Goal: Navigation & Orientation: Find specific page/section

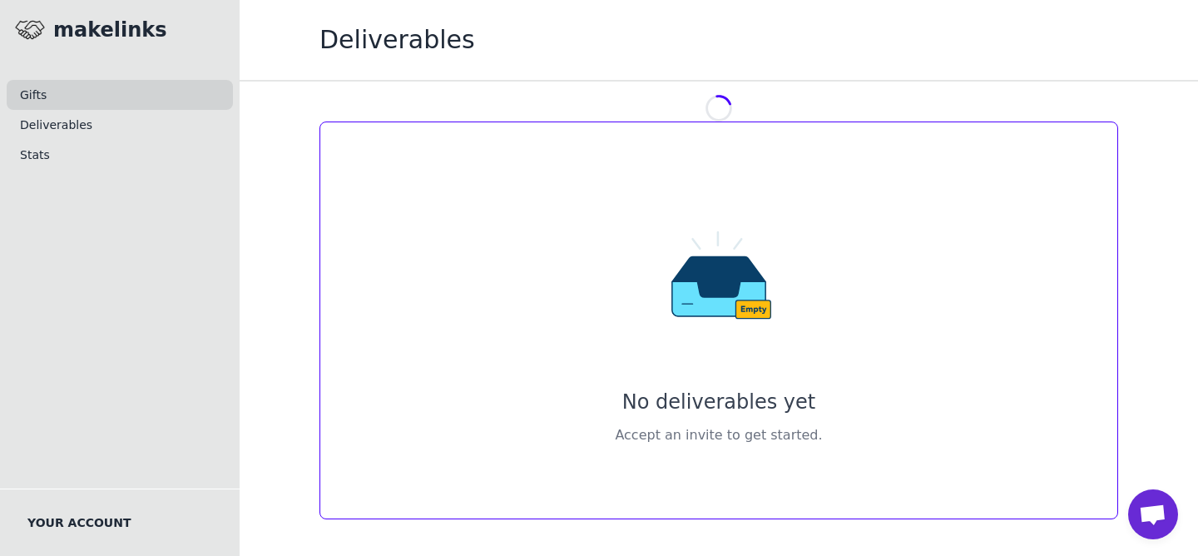
click at [74, 81] on link "Gifts" at bounding box center [120, 95] width 226 height 30
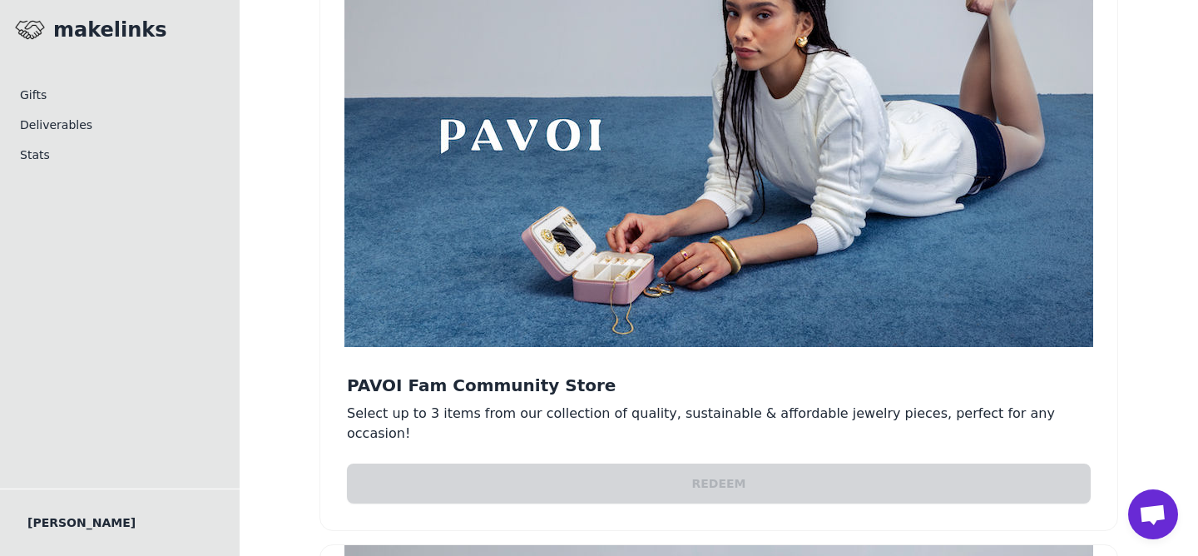
scroll to position [180, 0]
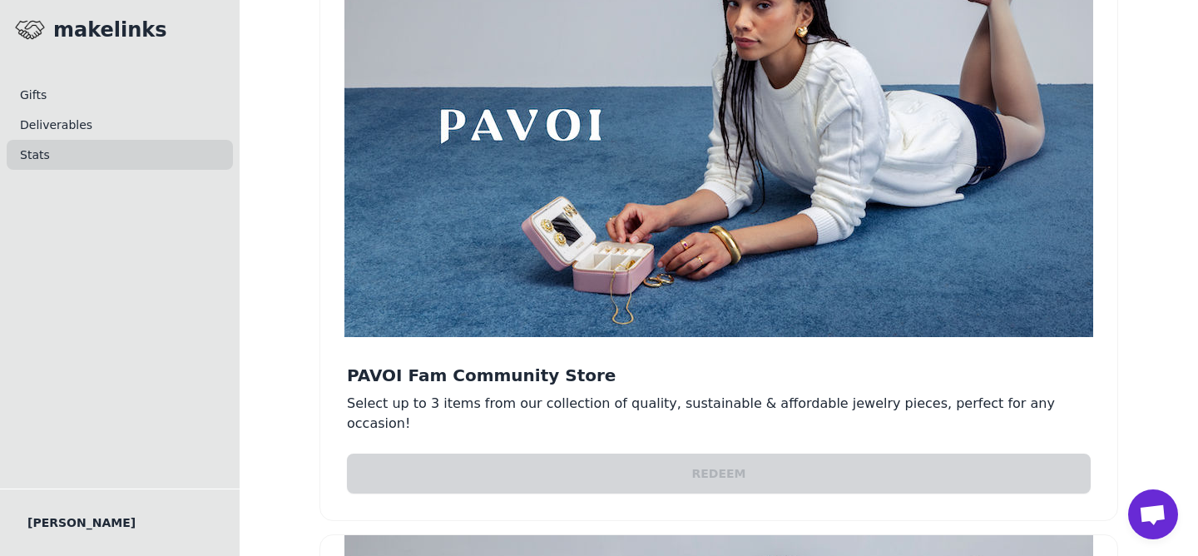
click at [71, 151] on link "Stats" at bounding box center [120, 155] width 226 height 30
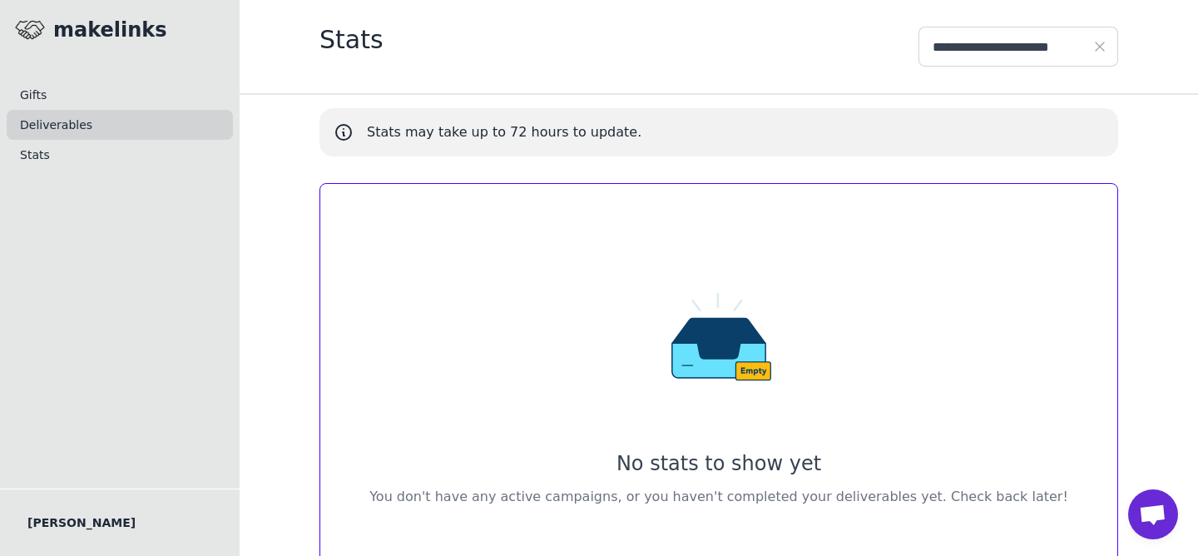
click at [67, 130] on link "Deliverables" at bounding box center [120, 125] width 226 height 30
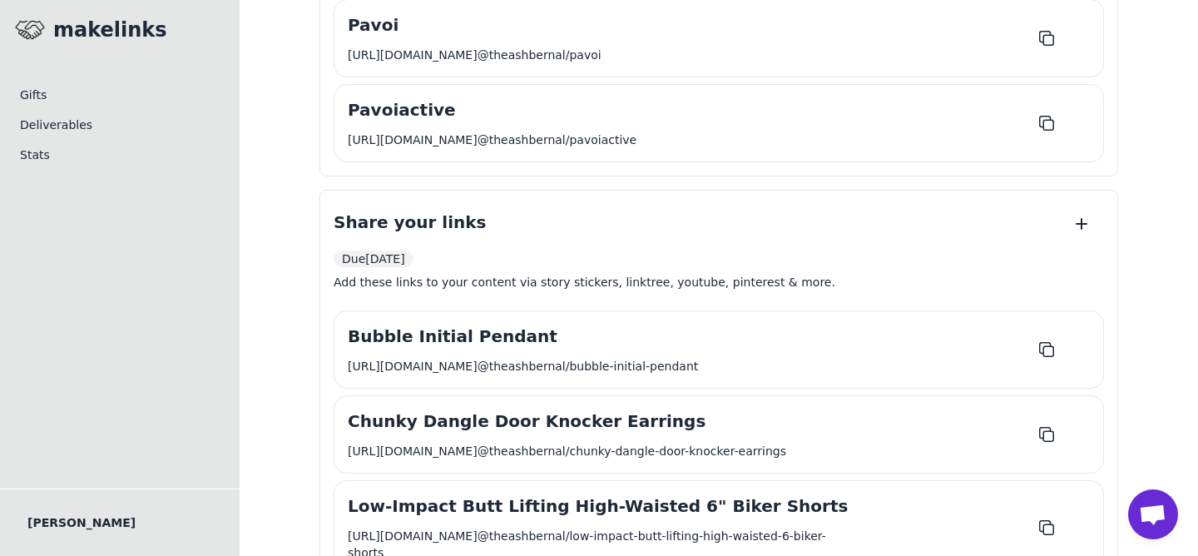
scroll to position [1531, 0]
